Goal: Information Seeking & Learning: Learn about a topic

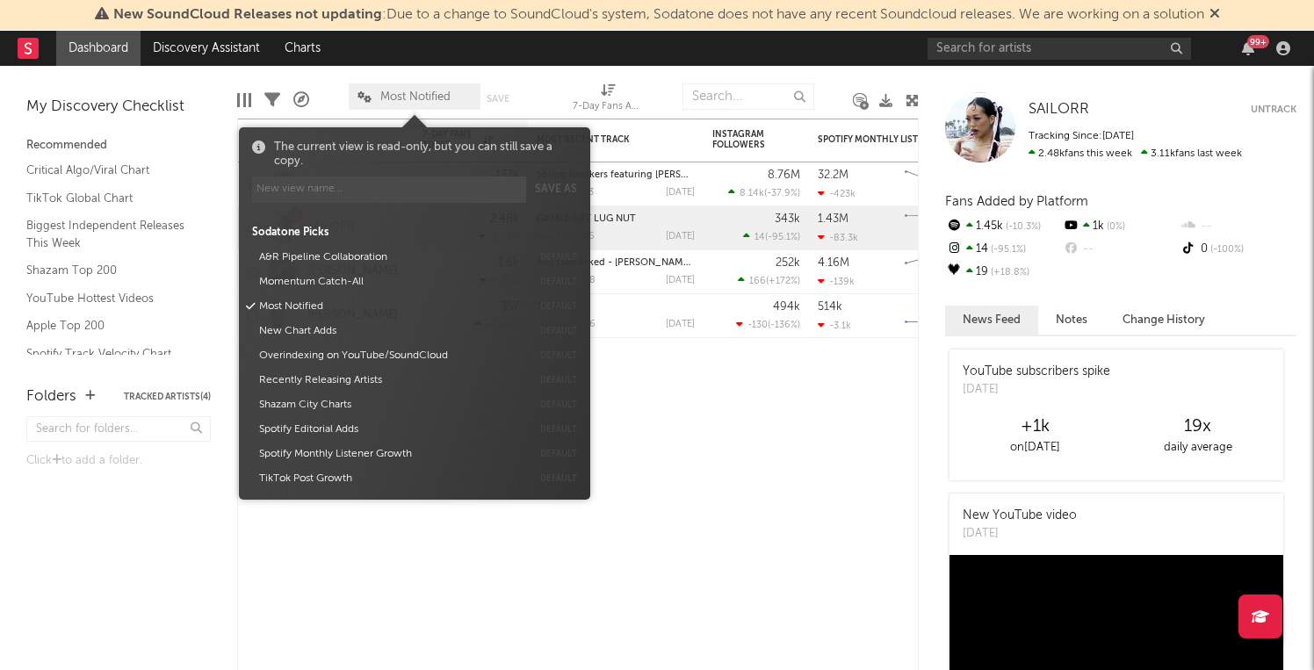
click at [431, 92] on span "Most Notified" at bounding box center [415, 96] width 70 height 11
click at [209, 168] on div "Critical Algo/Viral Chart" at bounding box center [118, 170] width 184 height 19
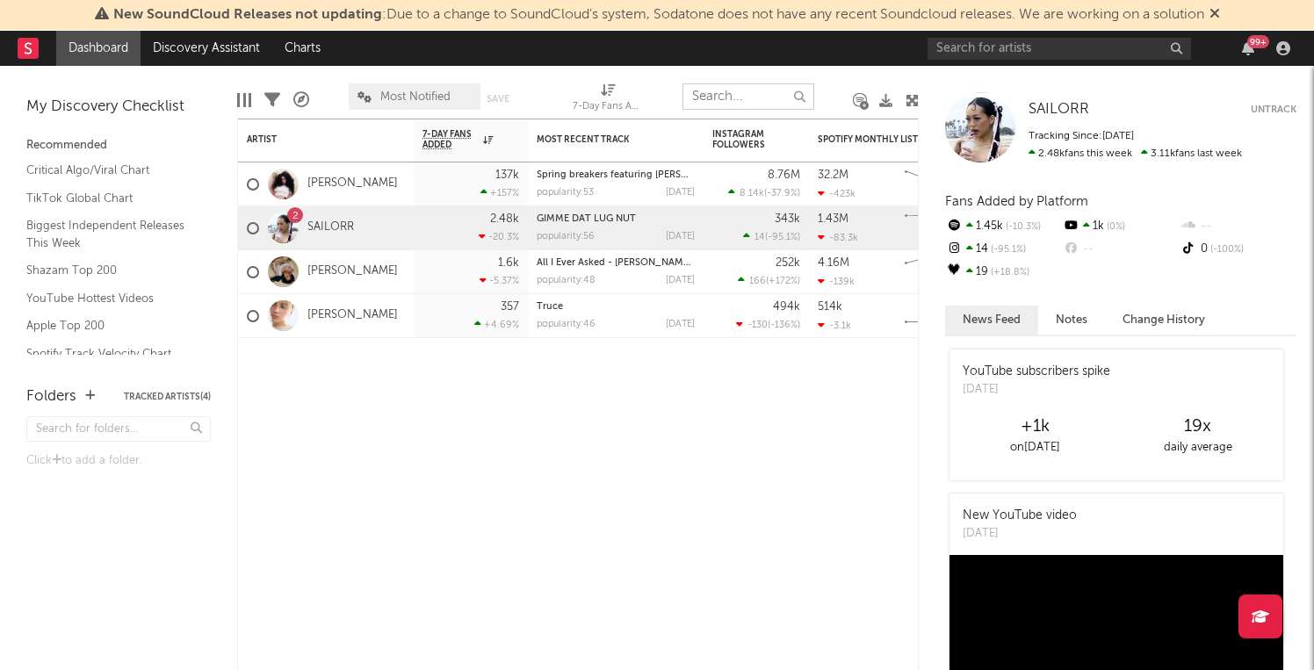
click at [756, 93] on input "text" at bounding box center [749, 96] width 132 height 26
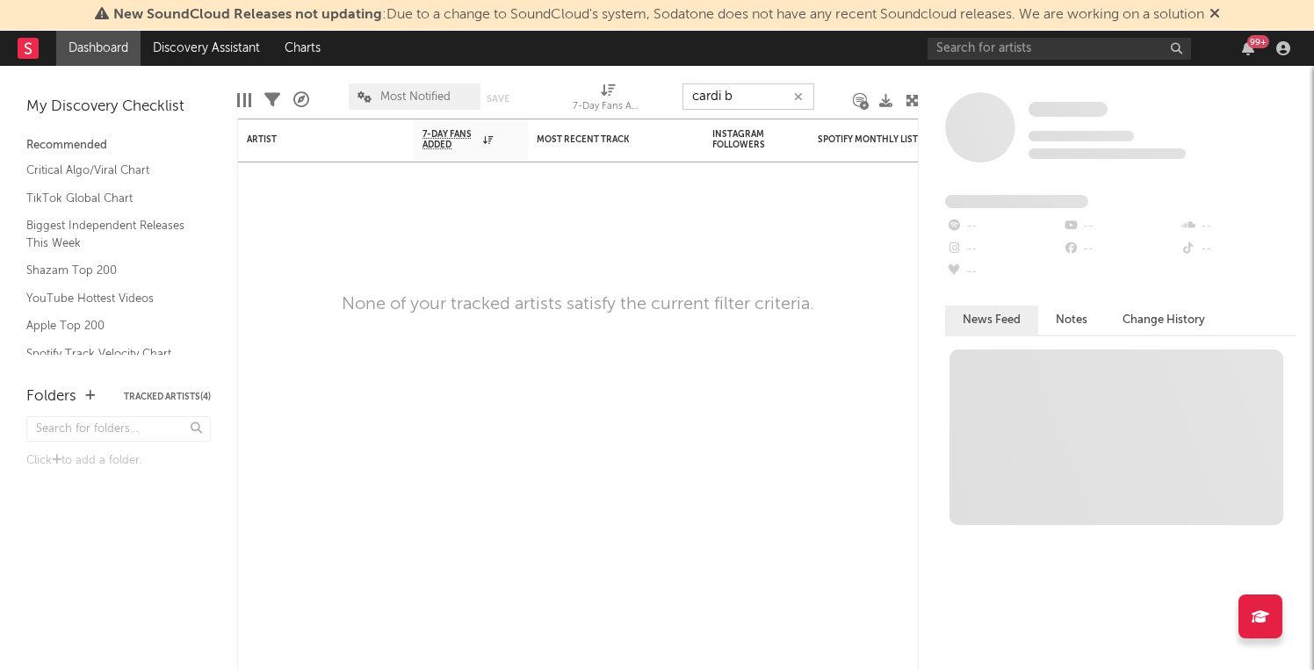
click at [772, 103] on input "cardi b" at bounding box center [749, 96] width 132 height 26
type input "money"
click at [1123, 48] on input "text" at bounding box center [1060, 49] width 264 height 22
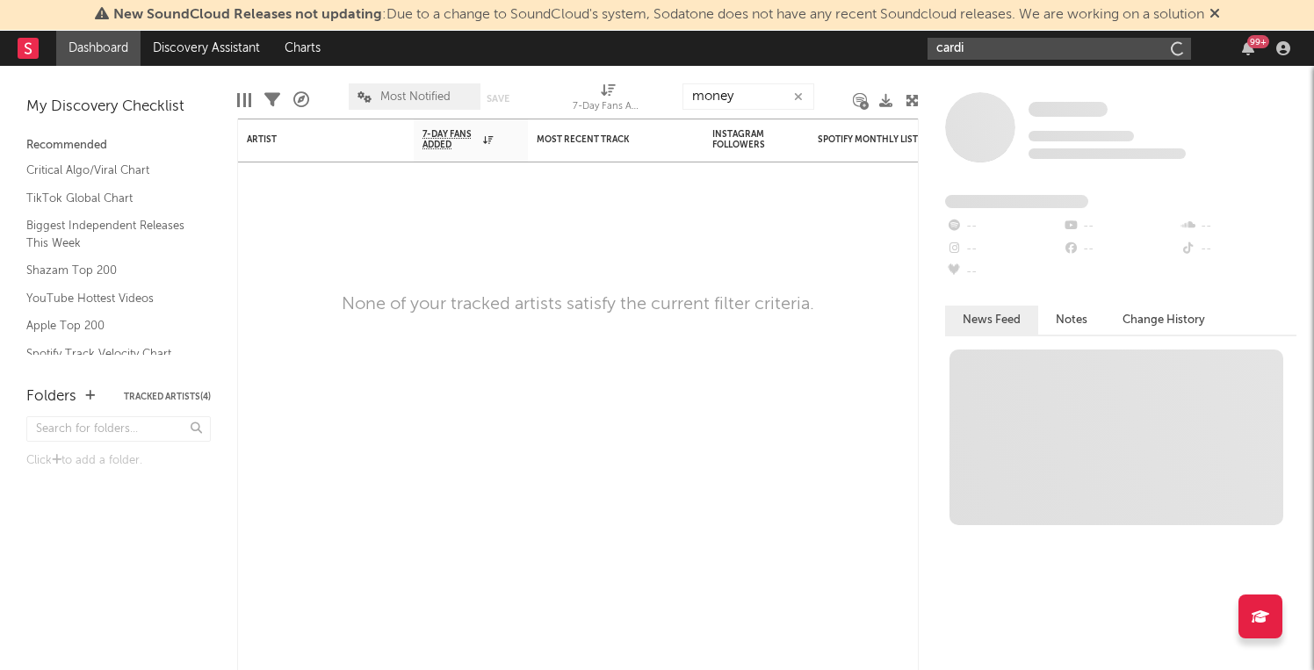
type input "cardi b"
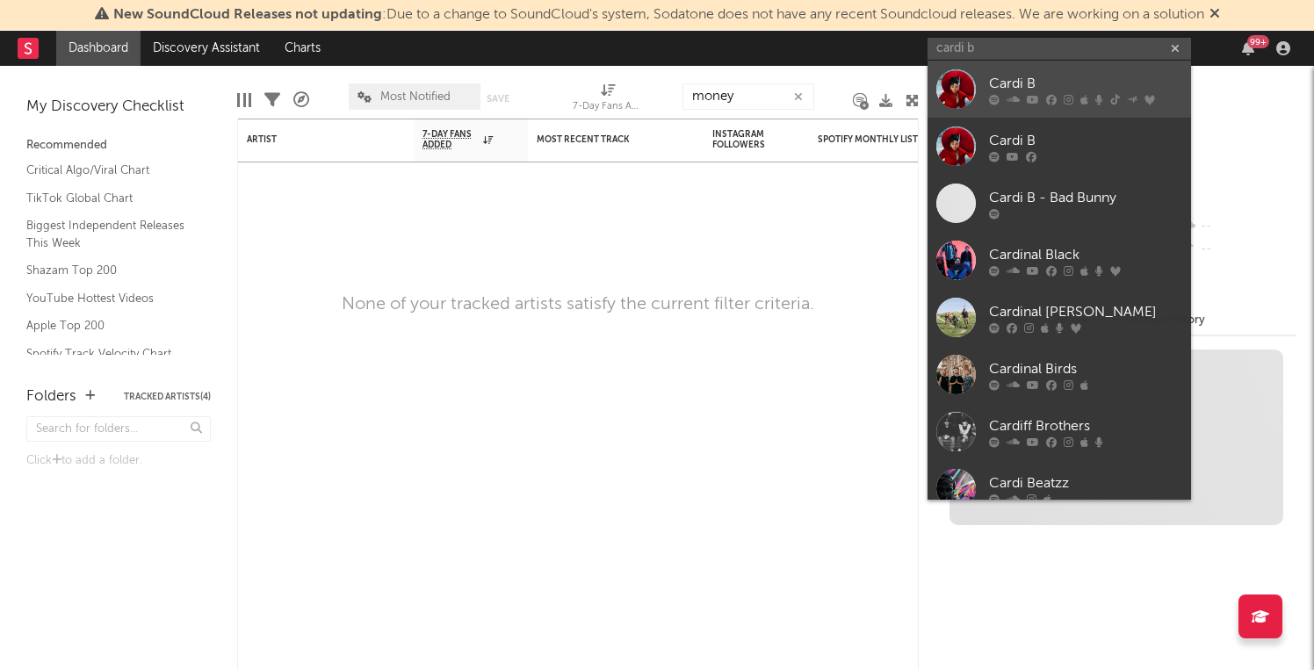
click at [1121, 89] on div "Cardi B" at bounding box center [1085, 83] width 193 height 21
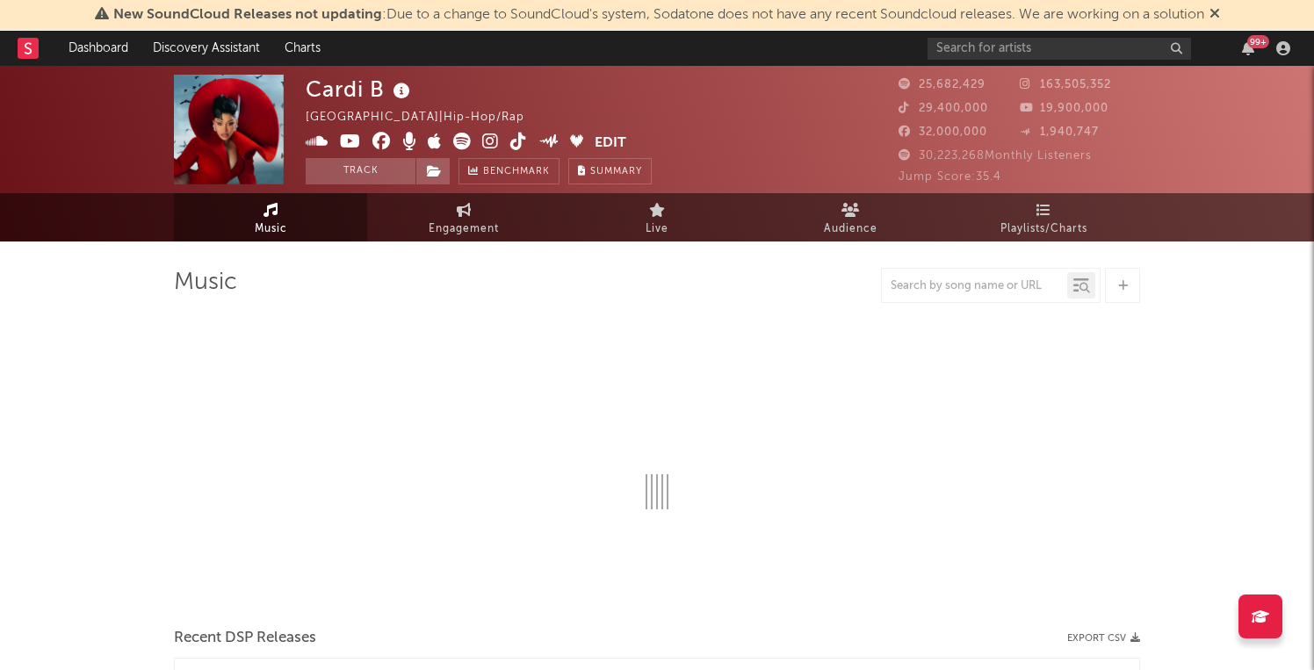
select select "6m"
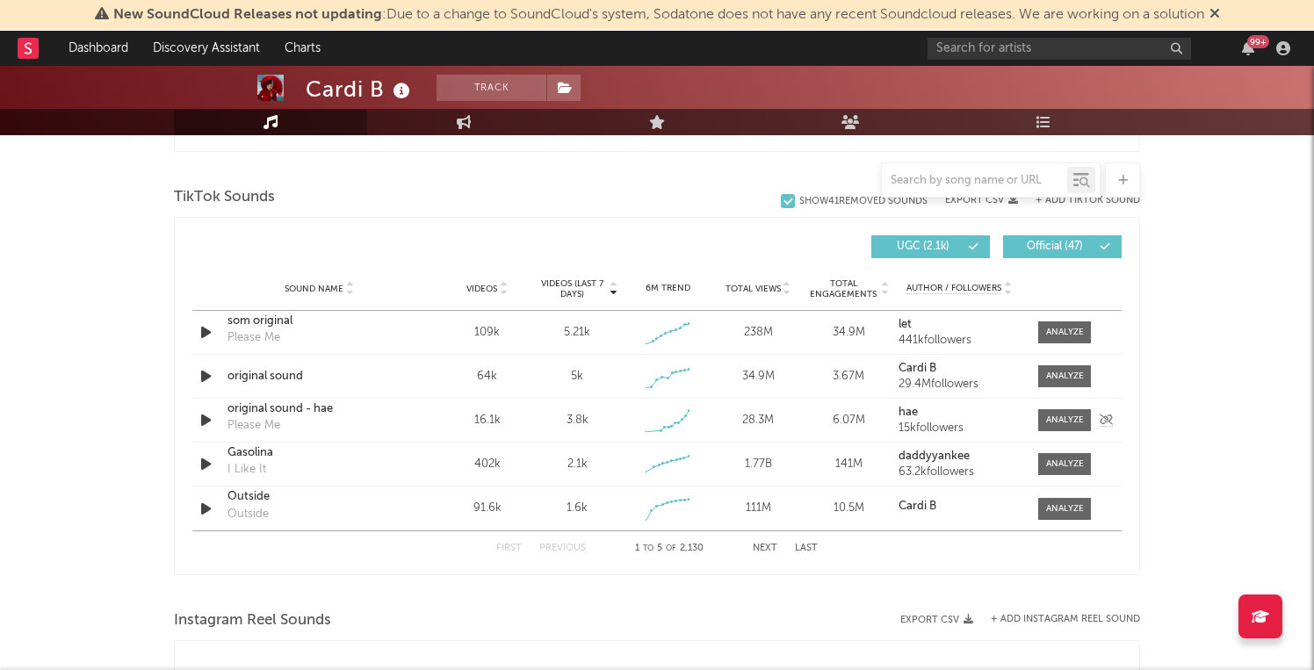
scroll to position [1158, 0]
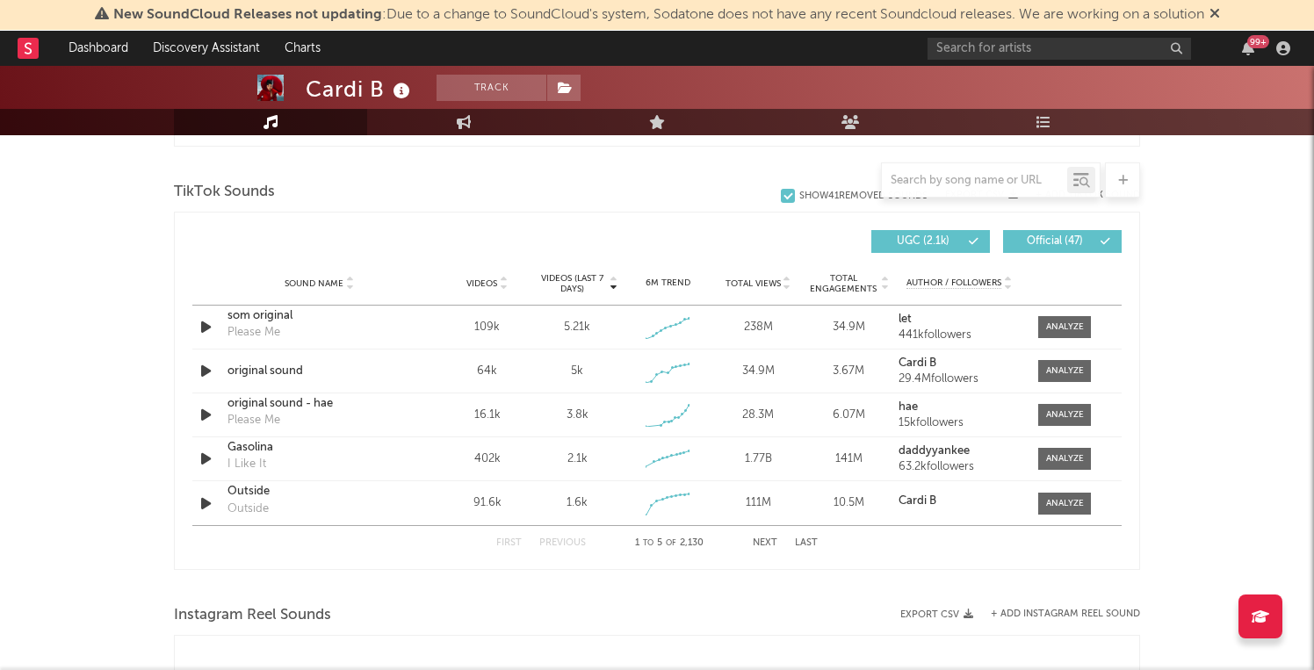
click at [762, 540] on button "Next" at bounding box center [765, 544] width 25 height 10
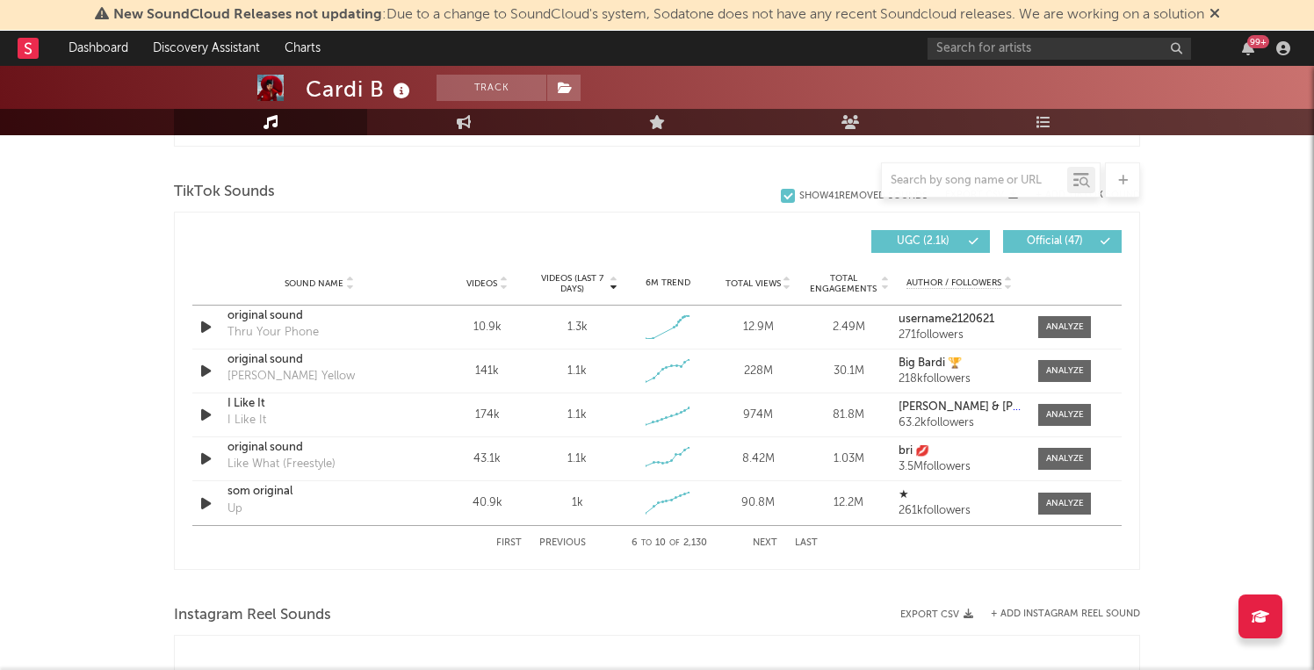
click at [762, 540] on button "Next" at bounding box center [765, 544] width 25 height 10
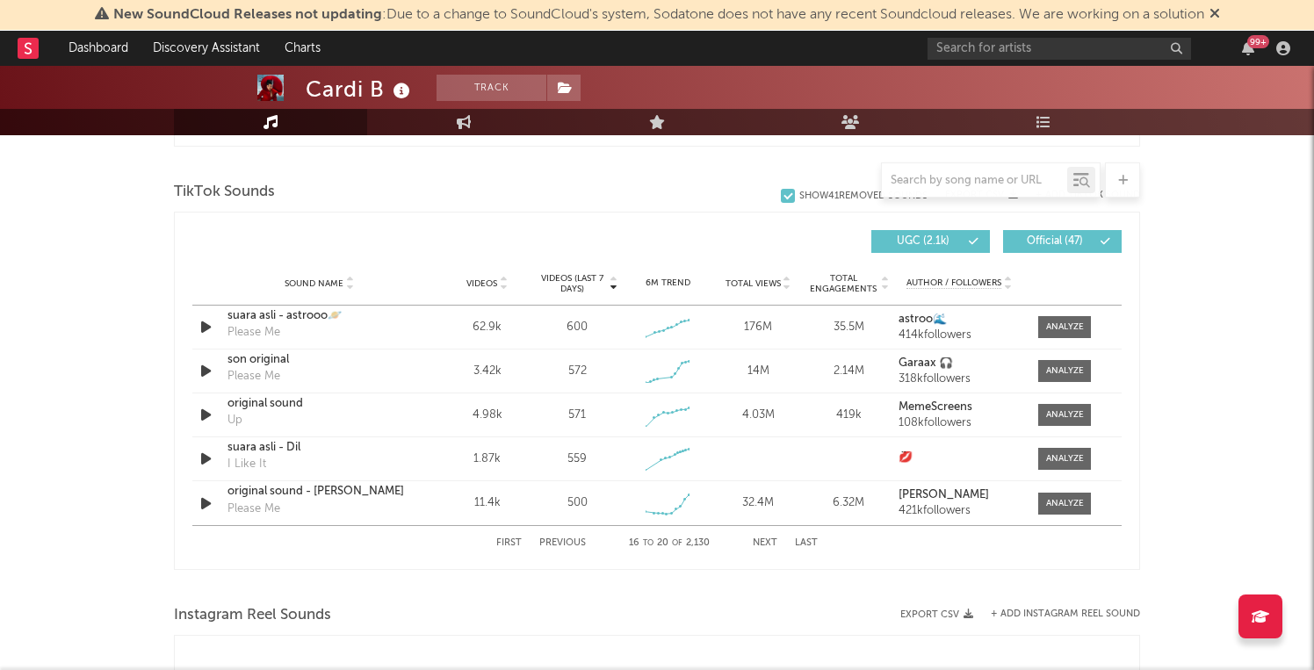
click at [762, 540] on button "Next" at bounding box center [765, 544] width 25 height 10
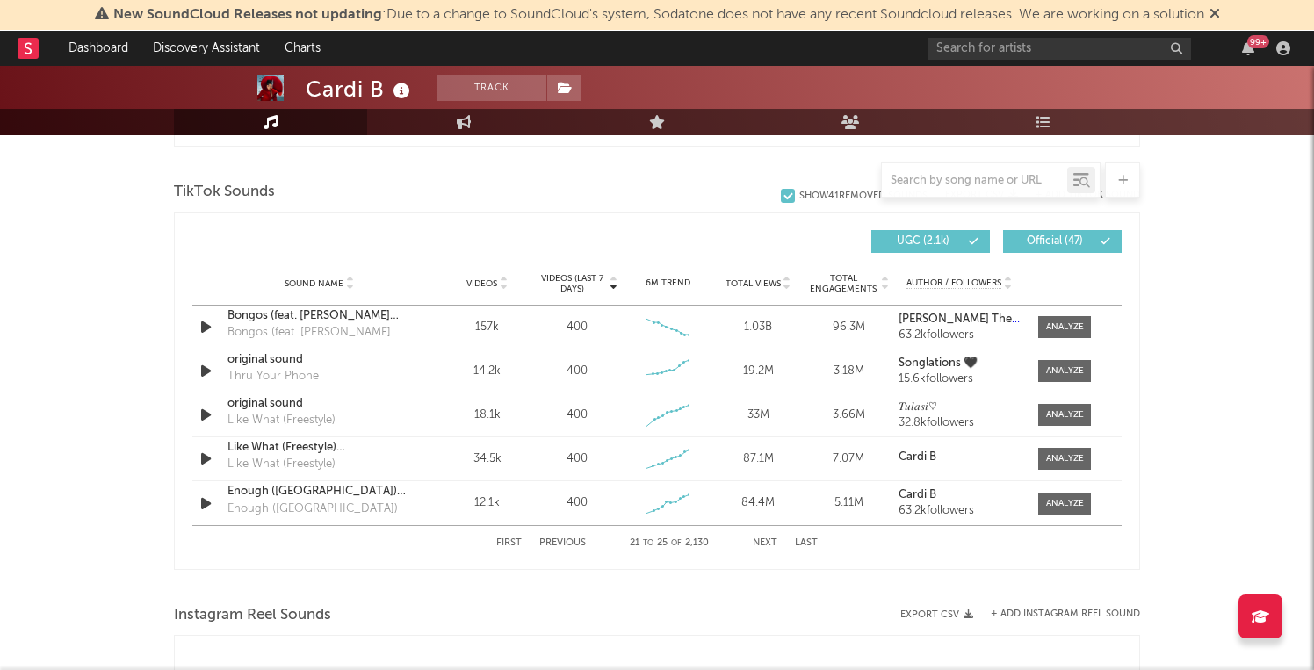
click at [762, 540] on button "Next" at bounding box center [765, 544] width 25 height 10
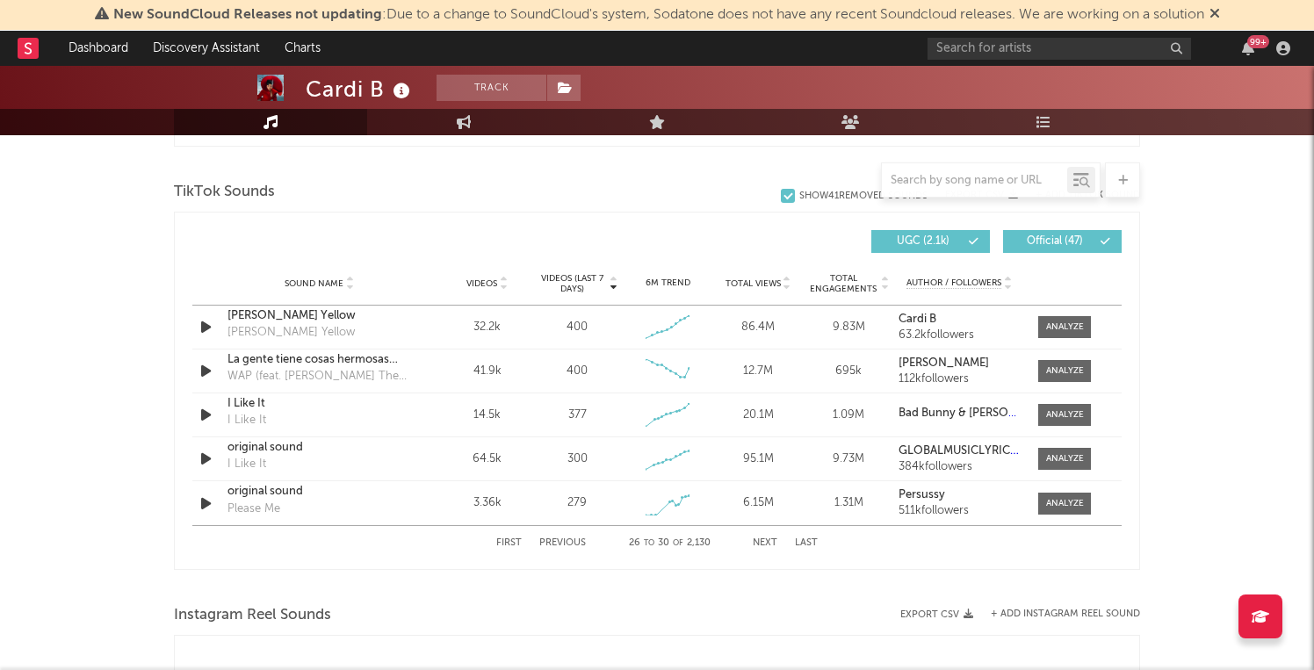
click at [762, 540] on button "Next" at bounding box center [765, 544] width 25 height 10
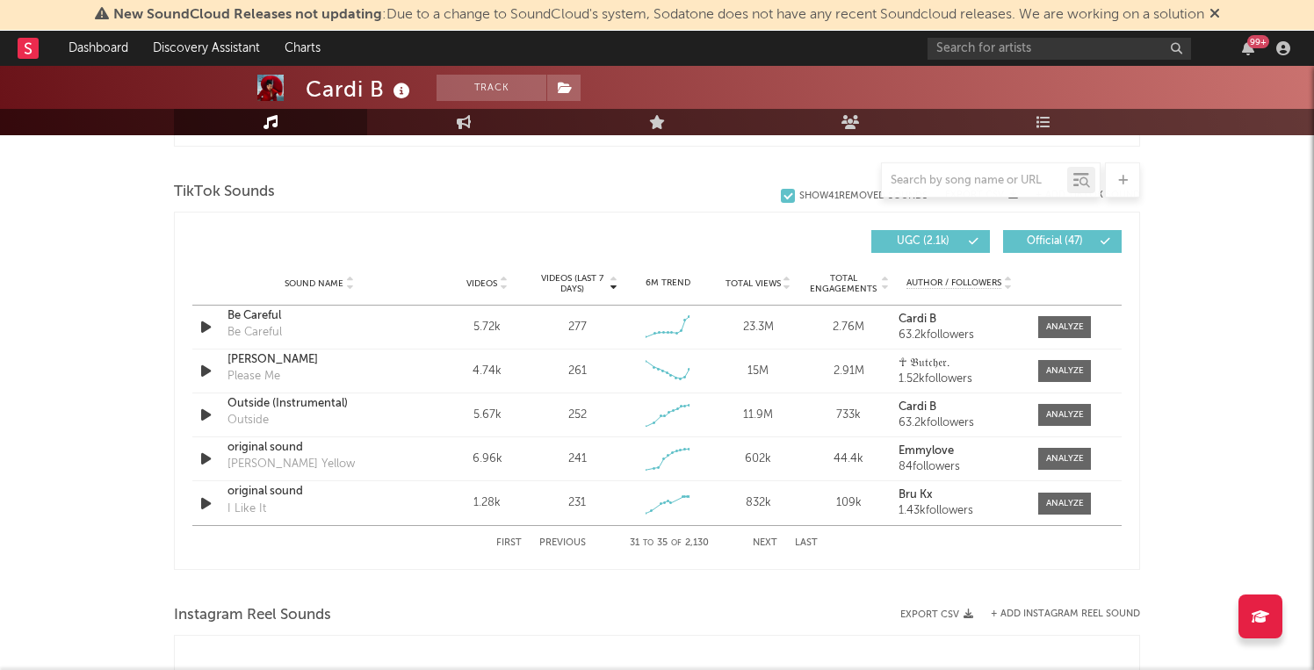
click at [759, 540] on button "Next" at bounding box center [765, 544] width 25 height 10
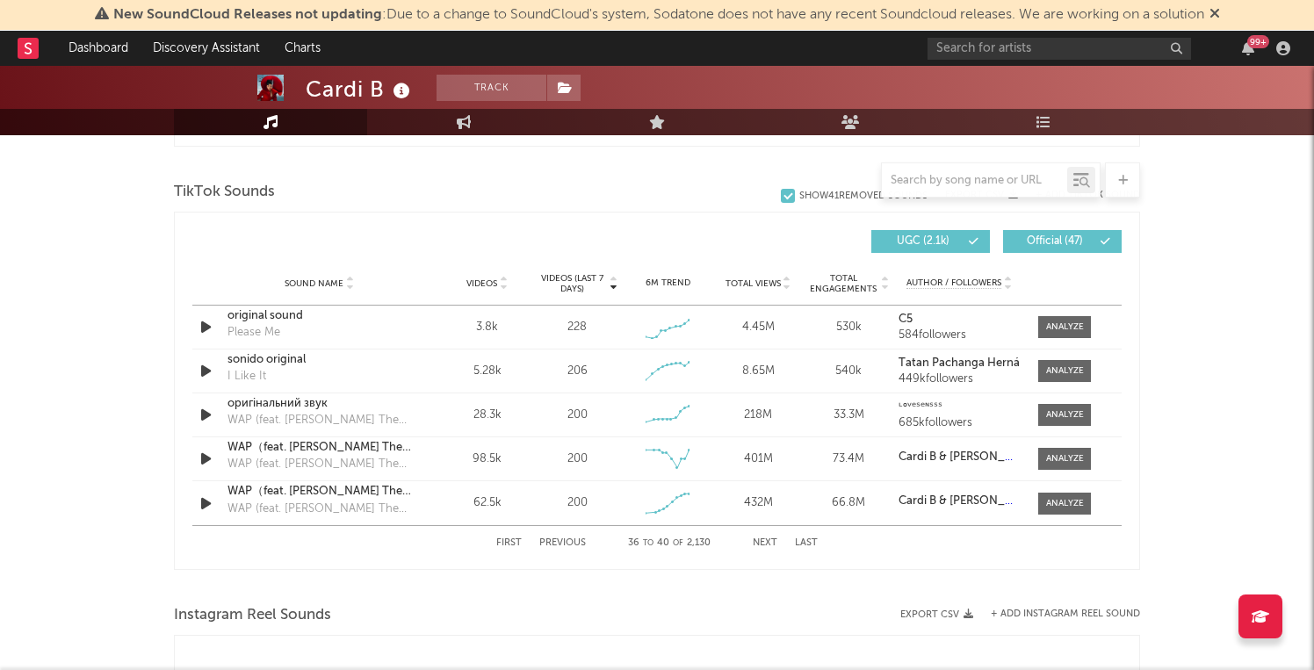
click at [758, 540] on button "Next" at bounding box center [765, 544] width 25 height 10
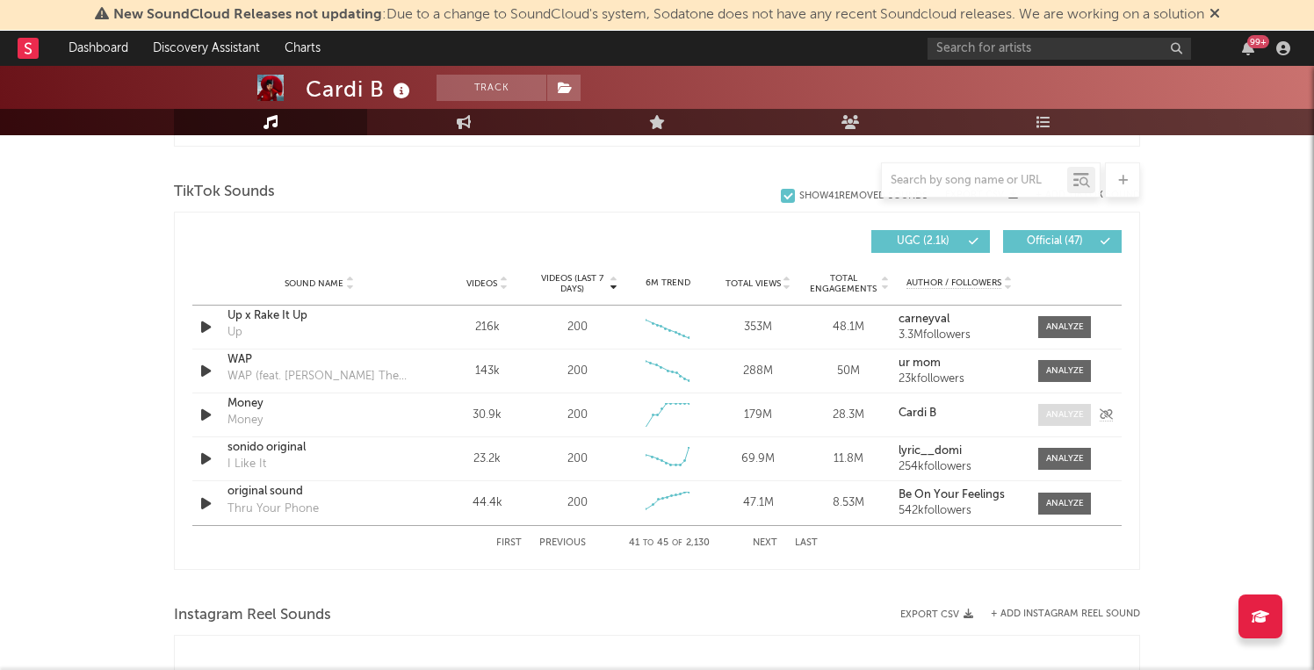
click at [1059, 421] on div at bounding box center [1065, 414] width 38 height 13
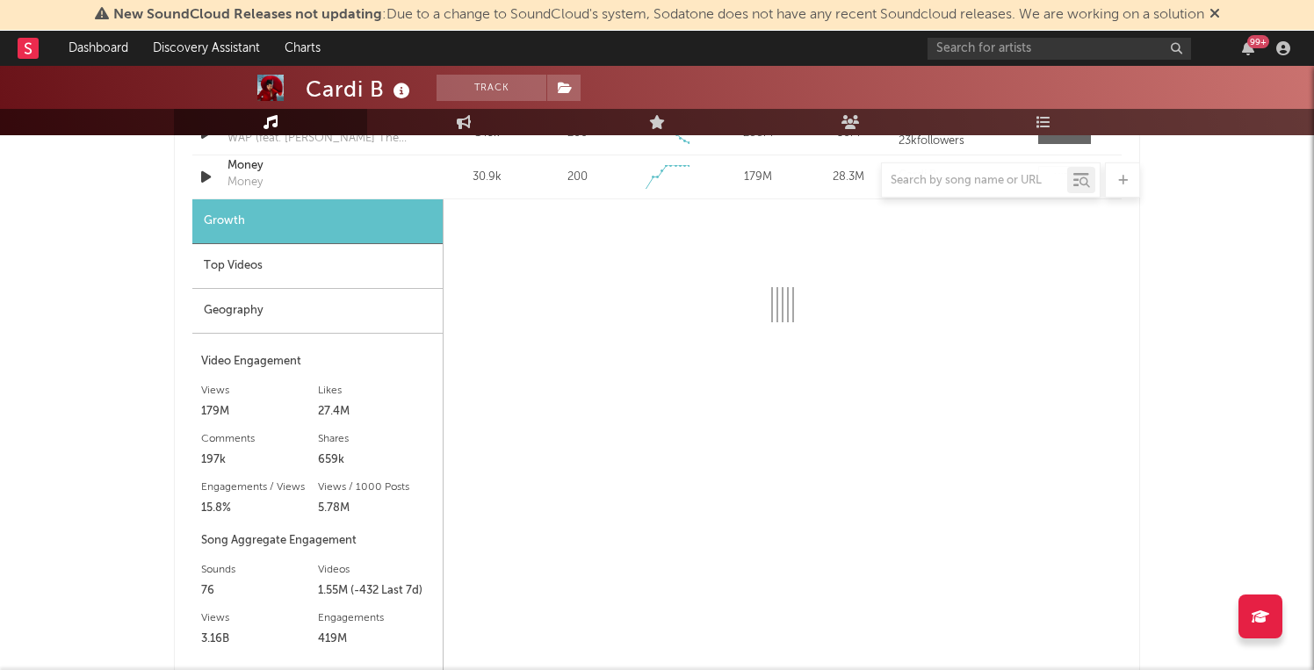
scroll to position [1400, 0]
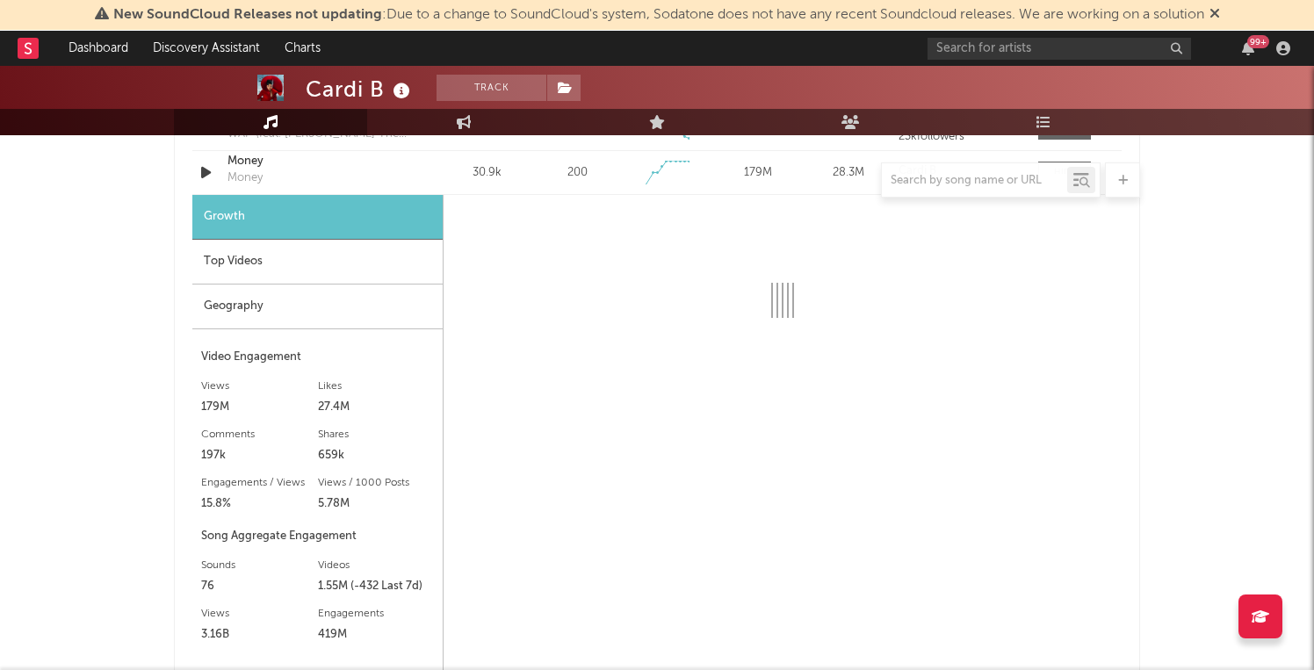
select select "6m"
